Goal: Check status: Check status

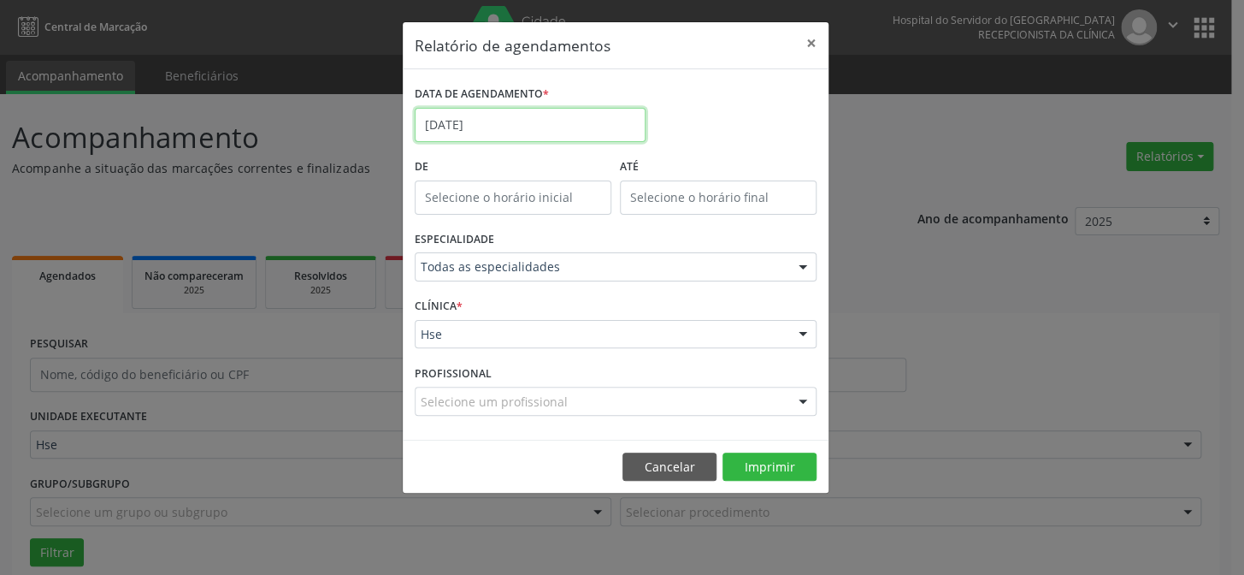
click at [601, 115] on input "[DATE]" at bounding box center [530, 125] width 231 height 34
click at [610, 114] on input "[DATE]" at bounding box center [530, 125] width 231 height 34
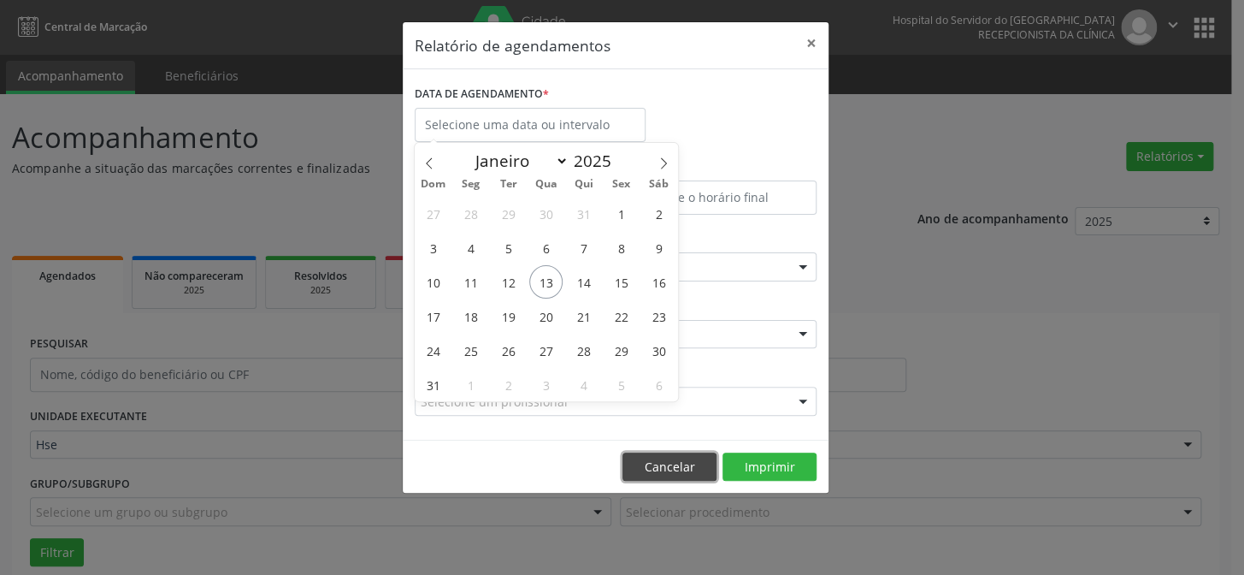
click at [651, 464] on button "Cancelar" at bounding box center [669, 466] width 94 height 29
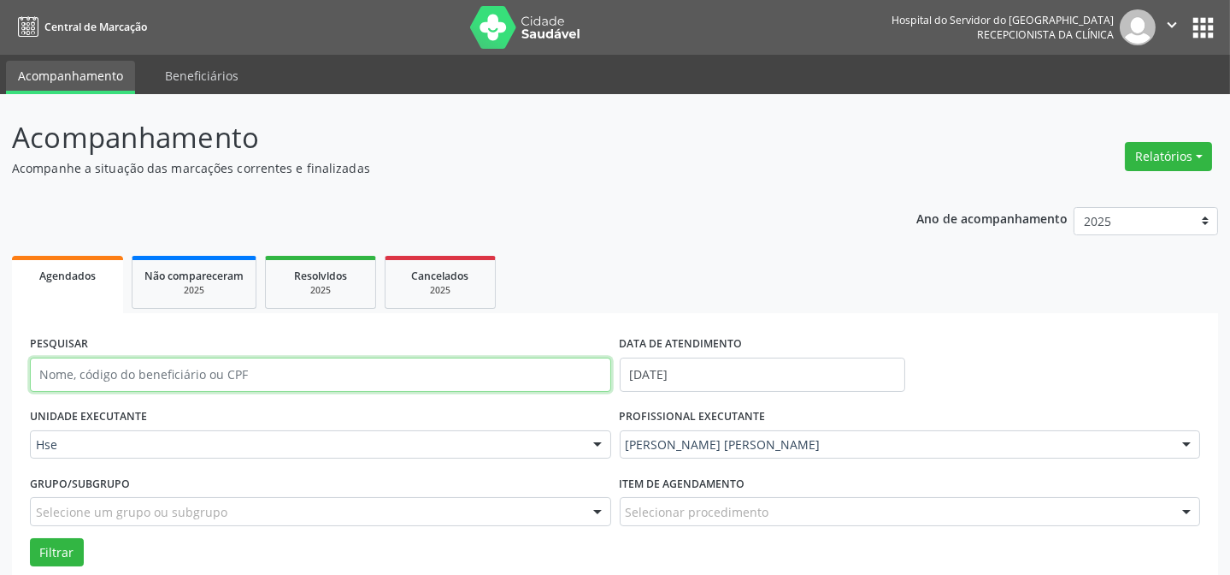
click at [262, 374] on input "text" at bounding box center [320, 374] width 581 height 34
type input "[PERSON_NAME]"
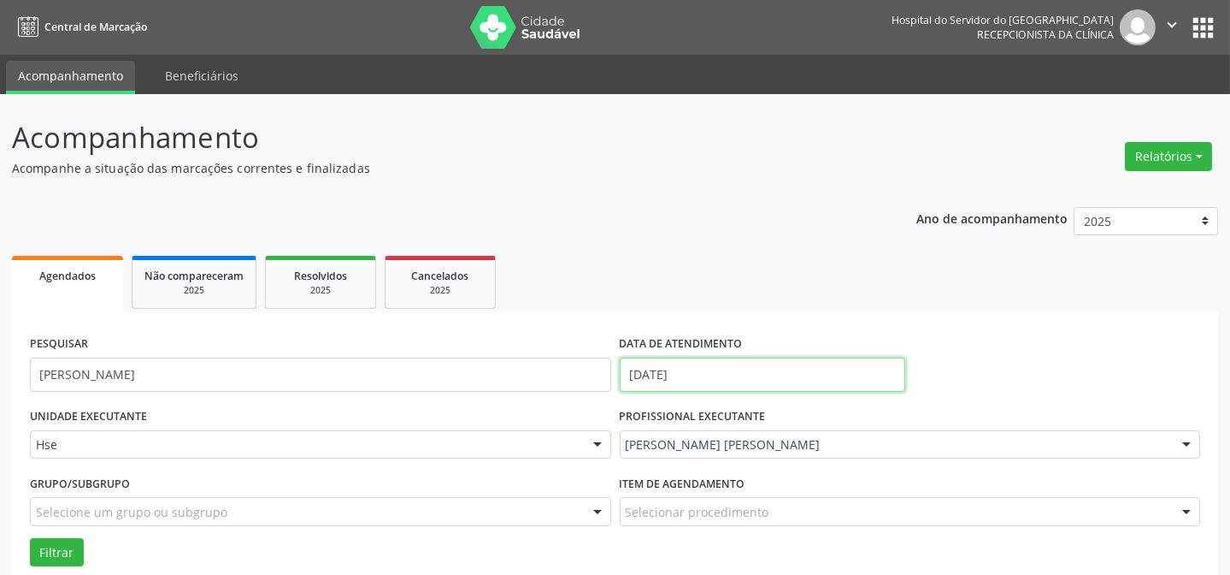
click at [507, 368] on div "PESQUISAR [PERSON_NAME] DATA DE ATENDIMENTO [DATE]" at bounding box center [615, 367] width 1179 height 73
click at [566, 304] on ul "Agendados Não compareceram 2025 Resolvidos 2025 Cancelados 2025" at bounding box center [615, 282] width 1206 height 62
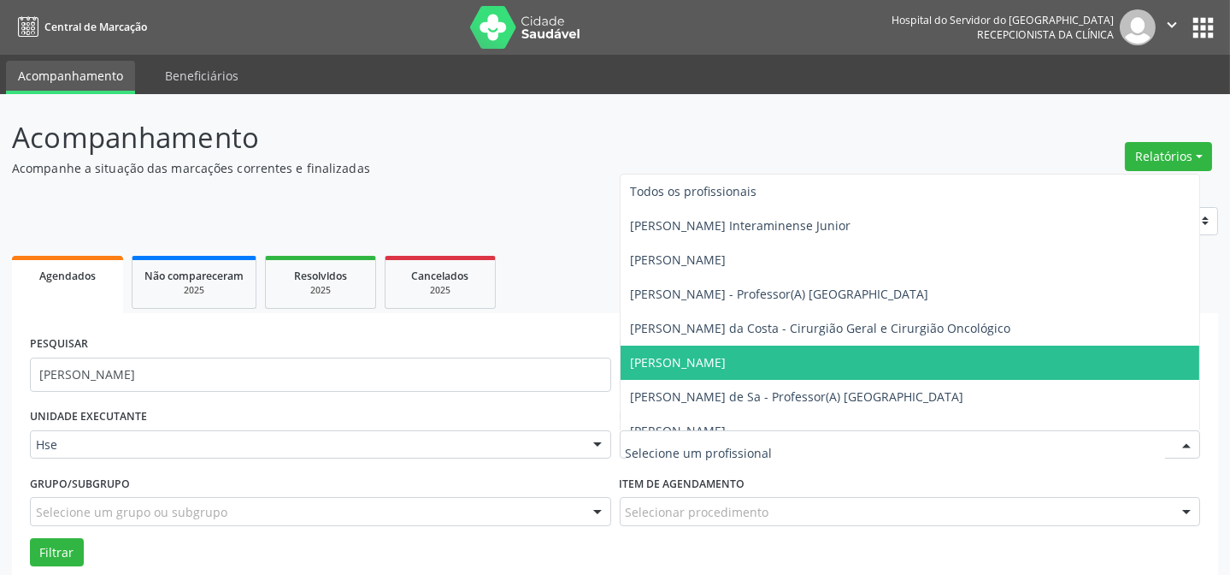
drag, startPoint x: 883, startPoint y: 449, endPoint x: 870, endPoint y: 451, distance: 13.9
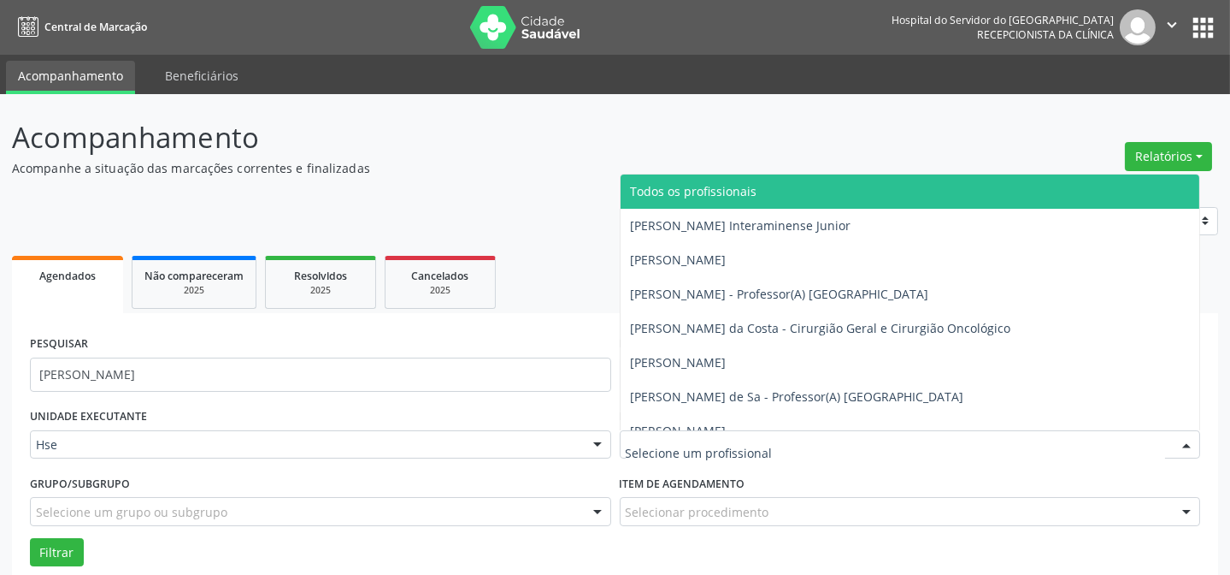
click at [779, 126] on p "Acompanhamento" at bounding box center [434, 137] width 845 height 43
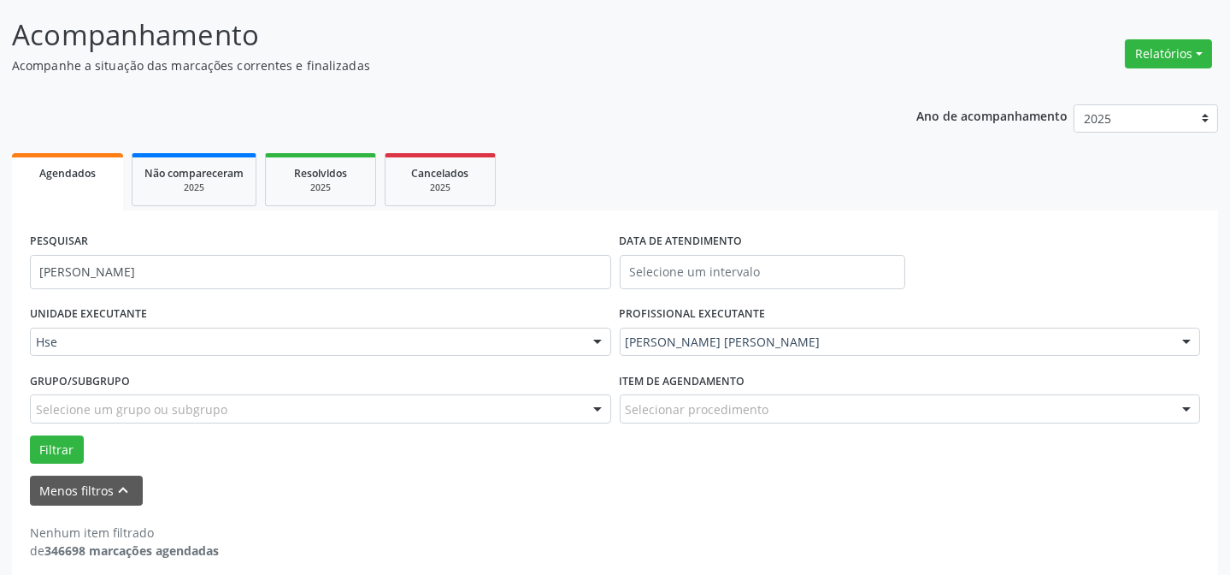
scroll to position [115, 0]
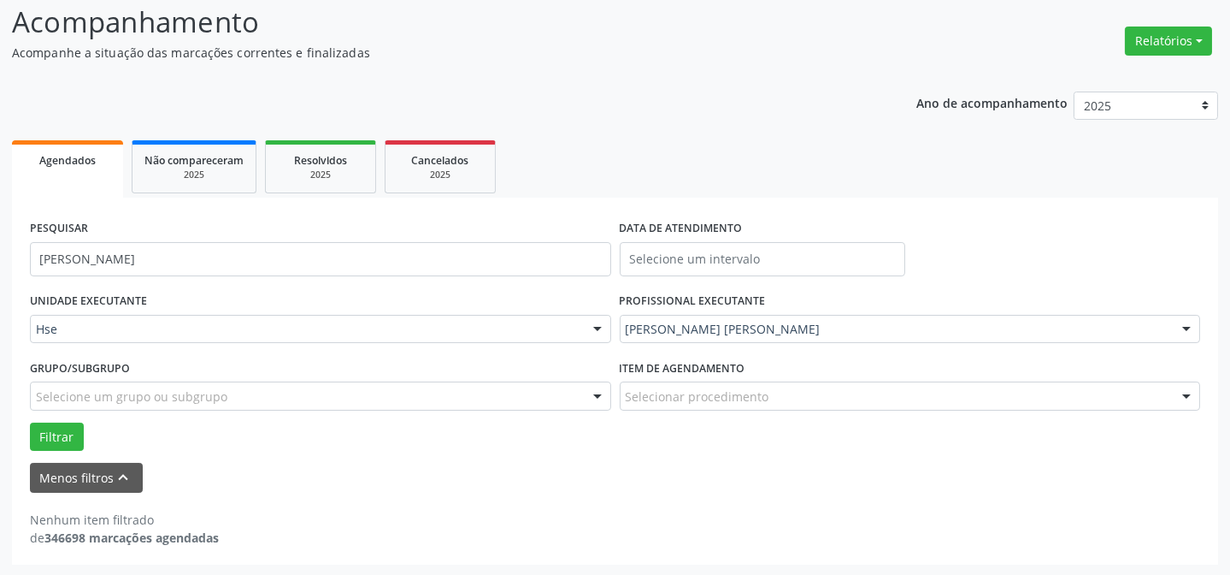
click at [74, 450] on form "PESQUISAR [PERSON_NAME] DATA DE ATENDIMENTO UNIDADE EXECUTANTE Hse Todos as uni…" at bounding box center [615, 353] width 1170 height 277
drag, startPoint x: 68, startPoint y: 475, endPoint x: 82, endPoint y: 476, distance: 13.7
click at [68, 477] on button "Menos filtros keyboard_arrow_up" at bounding box center [86, 478] width 113 height 30
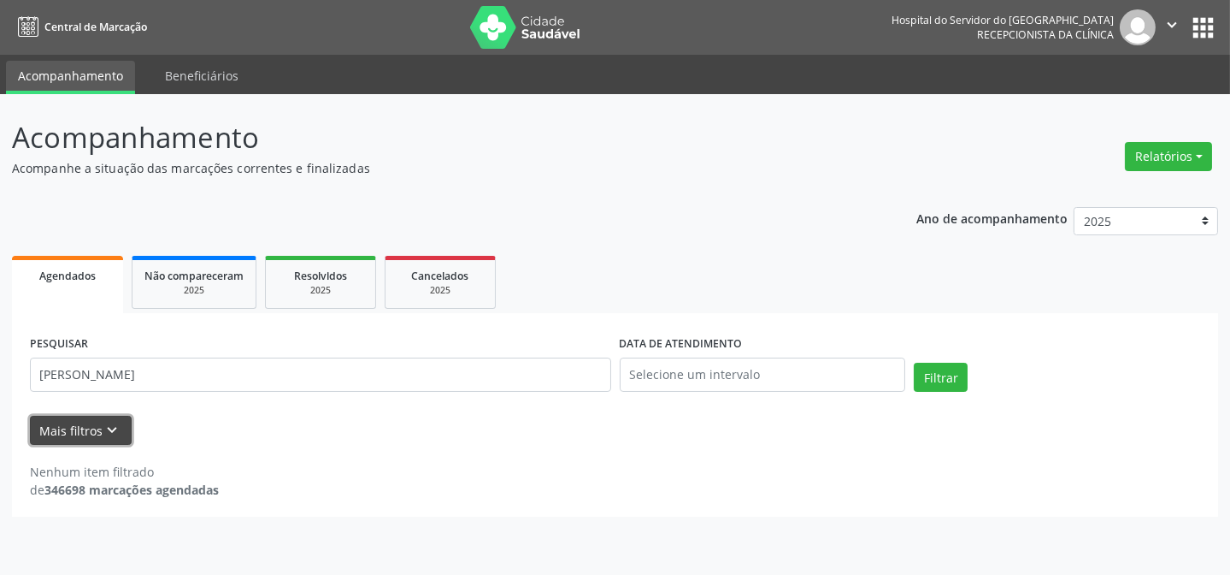
scroll to position [0, 0]
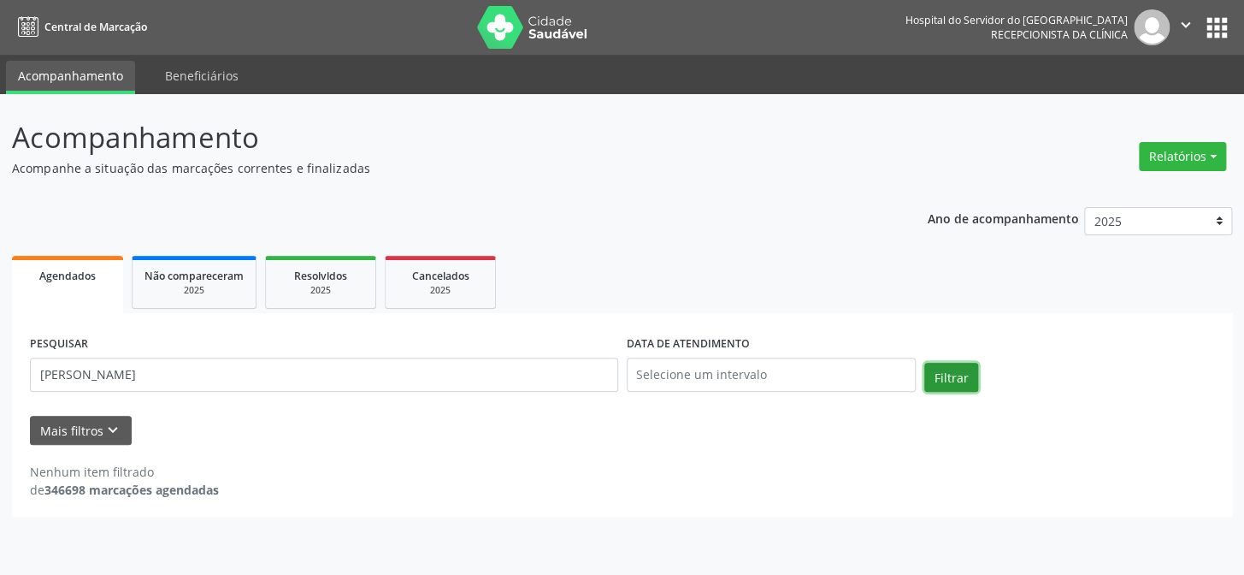
click at [960, 364] on button "Filtrar" at bounding box center [951, 377] width 54 height 29
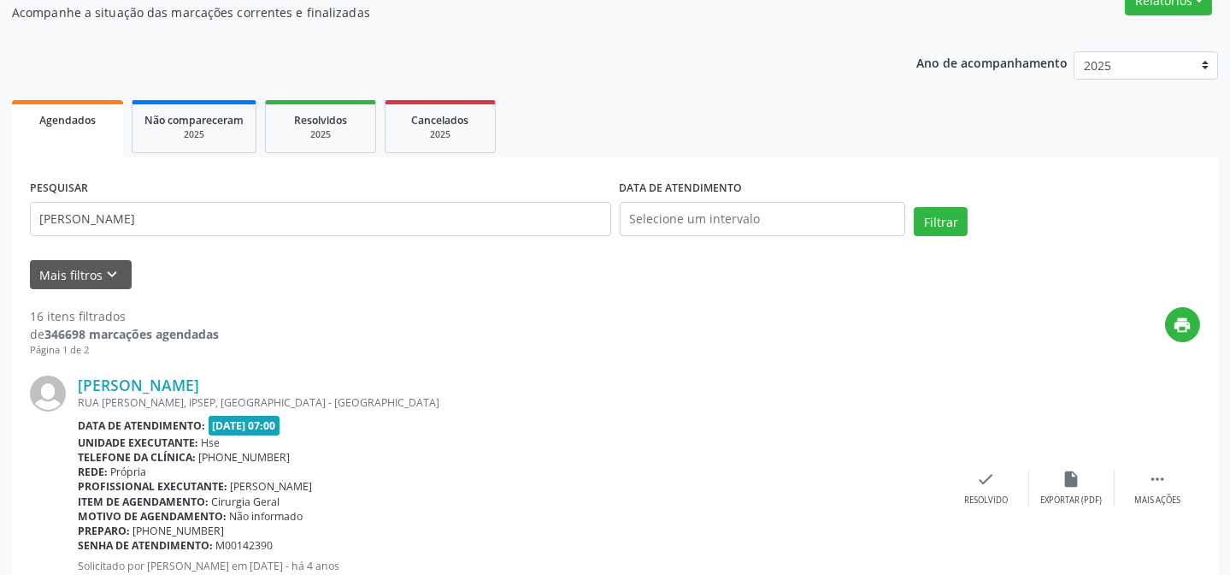
scroll to position [155, 0]
drag, startPoint x: 317, startPoint y: 115, endPoint x: 308, endPoint y: 116, distance: 9.4
click at [315, 116] on span "Resolvidos" at bounding box center [320, 121] width 53 height 15
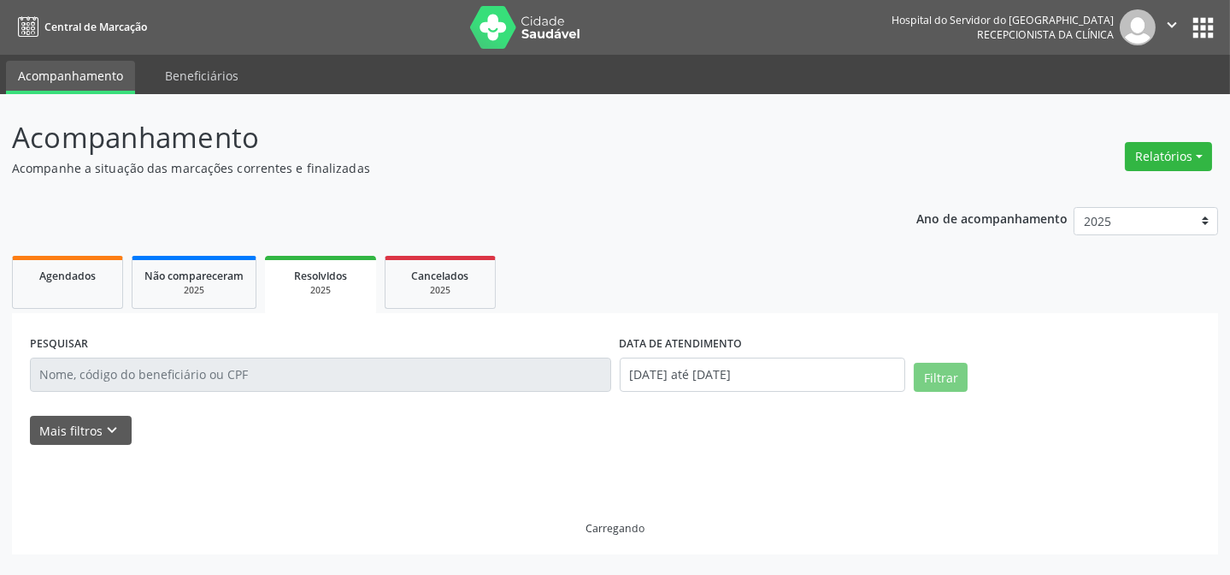
scroll to position [0, 0]
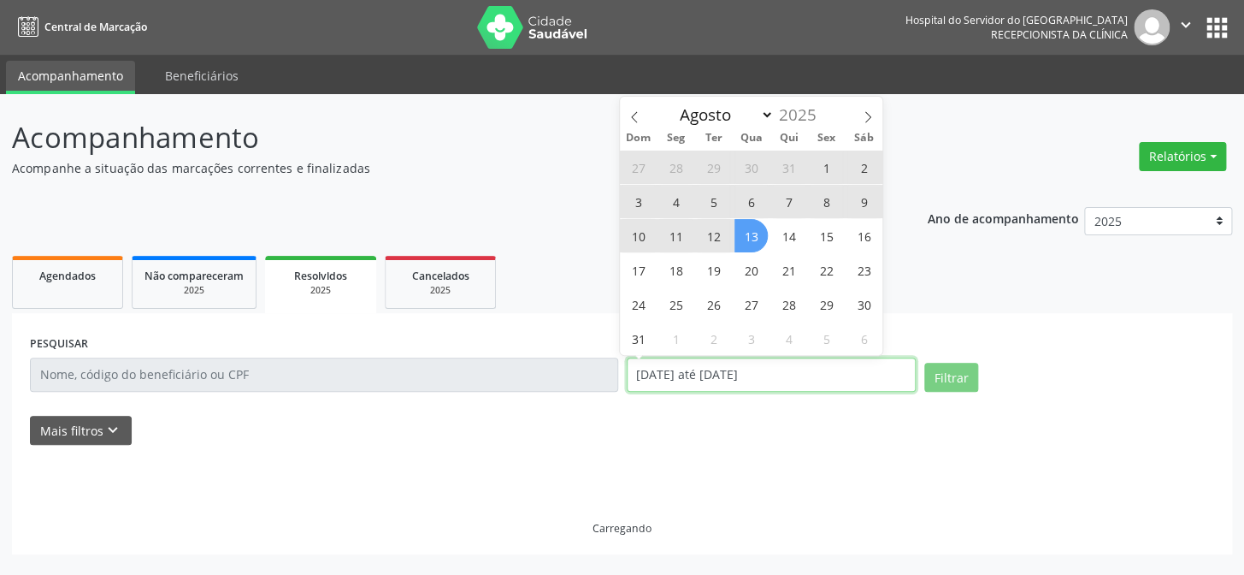
drag, startPoint x: 798, startPoint y: 367, endPoint x: 371, endPoint y: 407, distance: 428.5
click at [386, 407] on form "PESQUISAR DATA DE ATENDIMENTO [DATE] até [DATE] Filtrar UNIDADE EXECUTANTE Sele…" at bounding box center [622, 388] width 1184 height 114
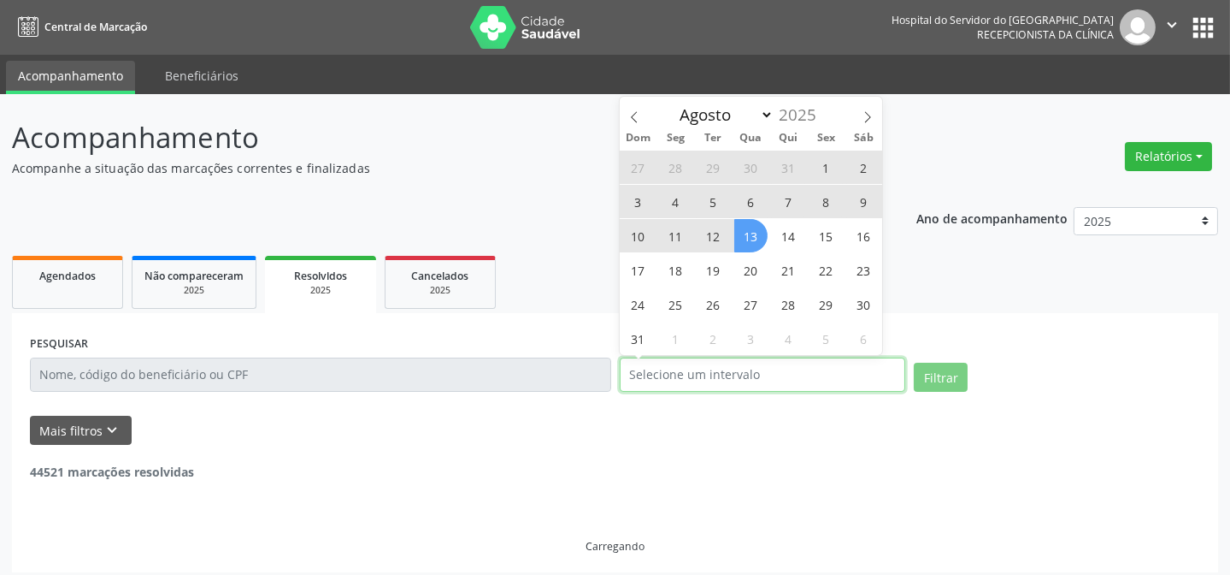
select select "0"
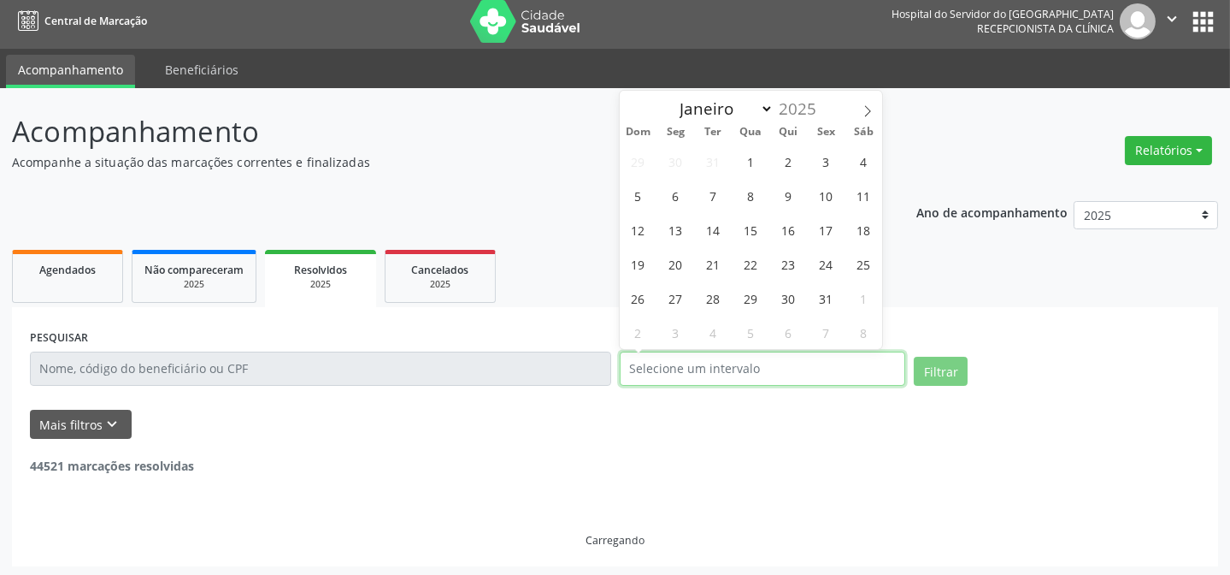
scroll to position [9, 0]
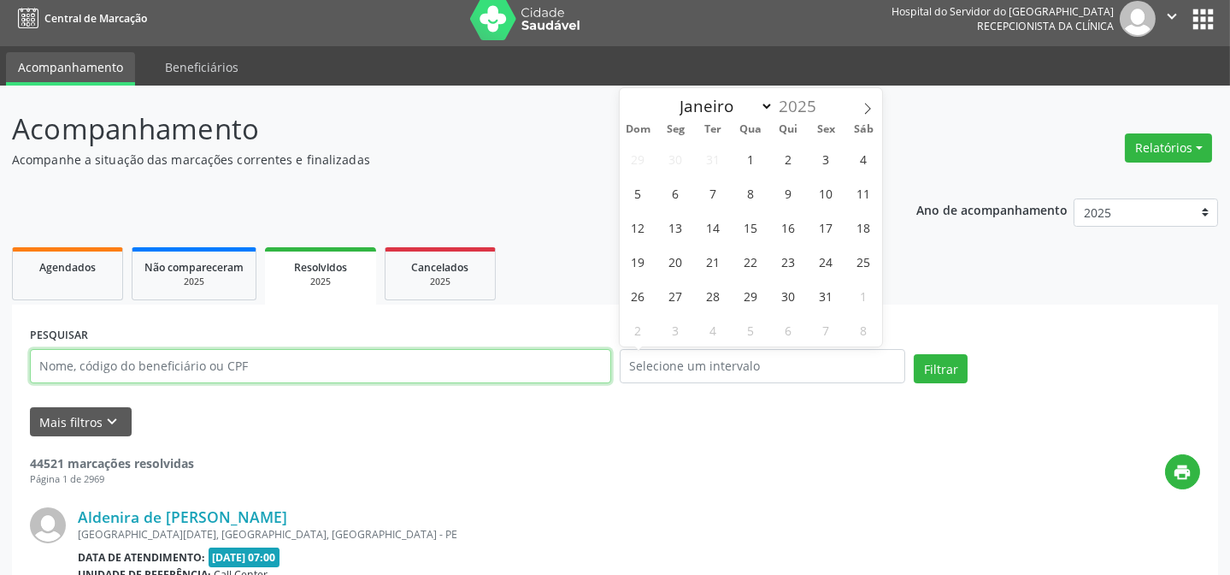
click at [125, 363] on input "text" at bounding box center [320, 366] width 581 height 34
paste input "[PERSON_NAME] Interaminense [PERSON_NAME]"
type input "[PERSON_NAME] Interaminense [PERSON_NAME]"
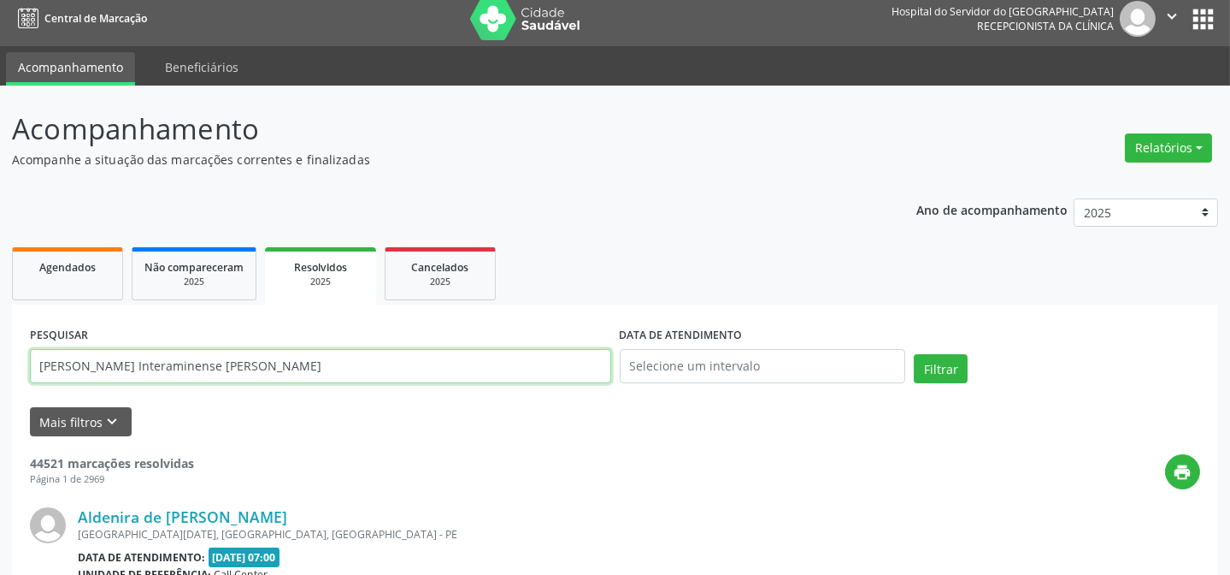
drag, startPoint x: 265, startPoint y: 368, endPoint x: 0, endPoint y: 264, distance: 284.5
type input "[PERSON_NAME]"
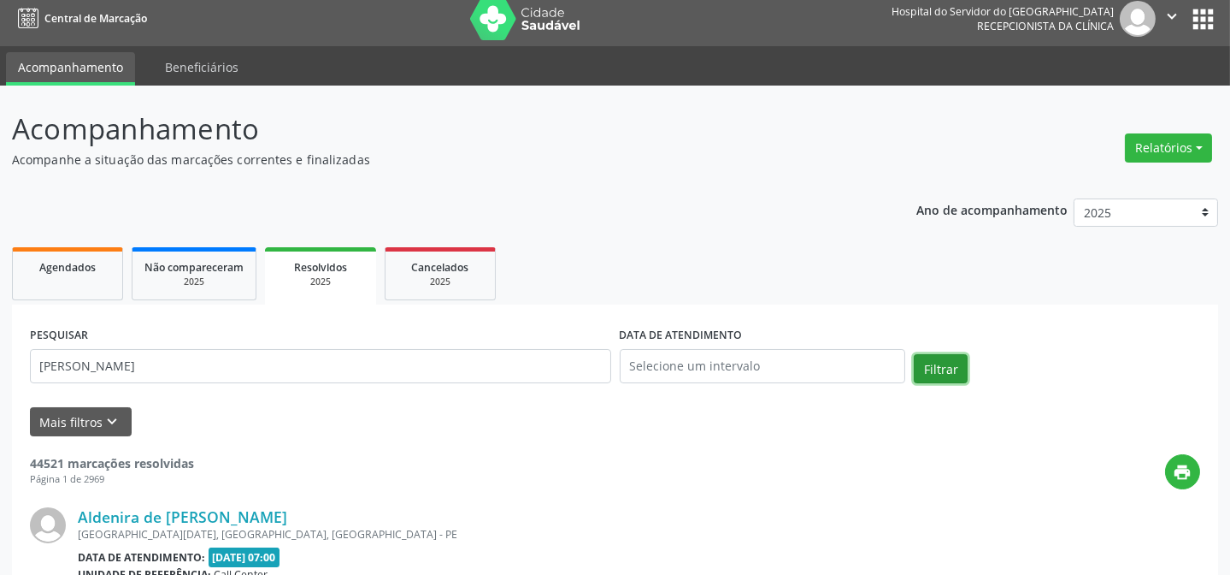
click at [940, 373] on button "Filtrar" at bounding box center [941, 368] width 54 height 29
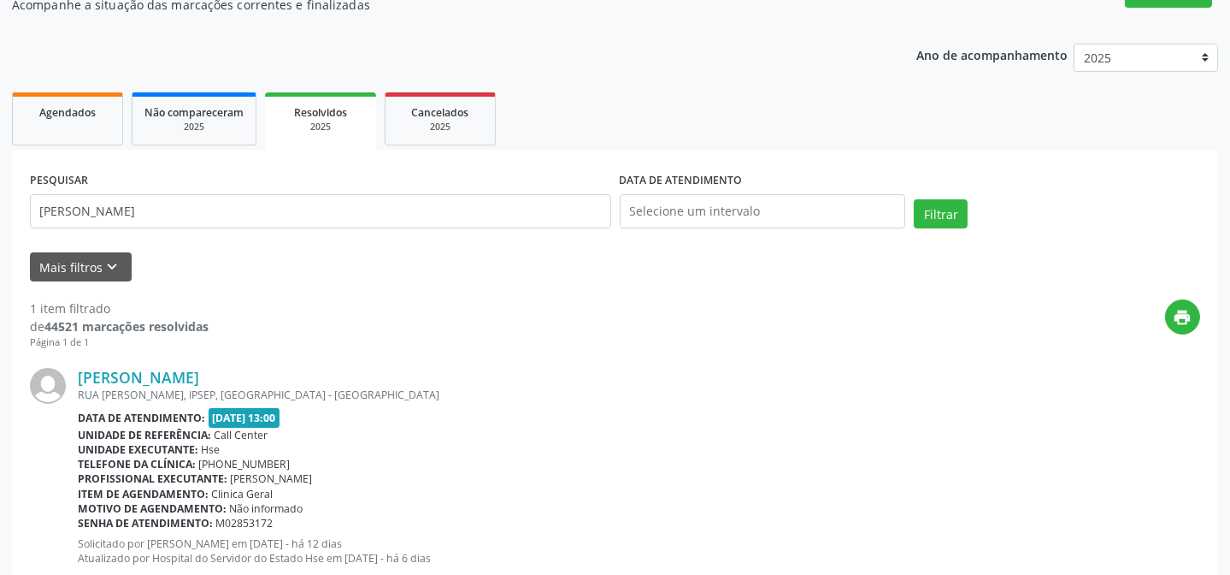
scroll to position [214, 0]
